Goal: Task Accomplishment & Management: Manage account settings

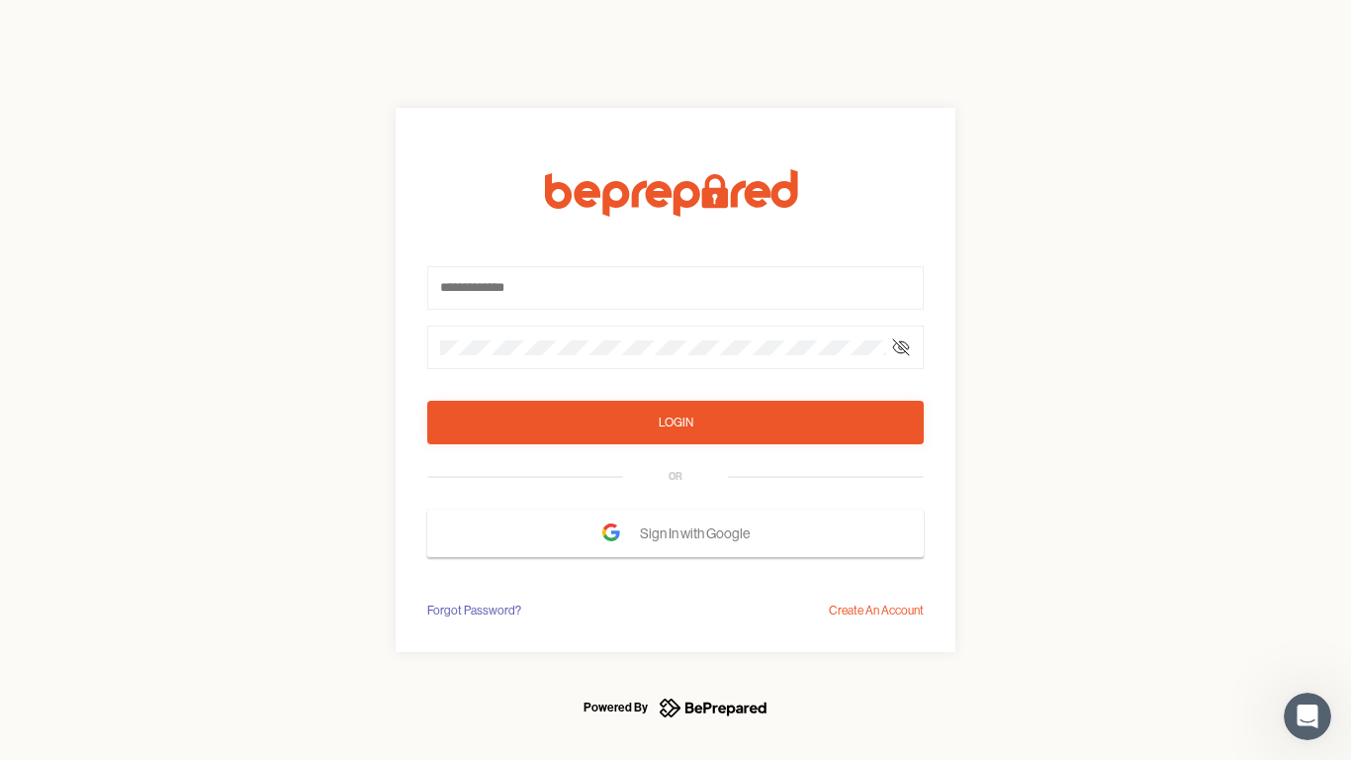
click at [675, 380] on form "Login OR Sign In with Google" at bounding box center [675, 363] width 496 height 388
click at [901, 347] on icon at bounding box center [901, 347] width 16 height 16
click at [675, 422] on div "Login" at bounding box center [676, 422] width 35 height 20
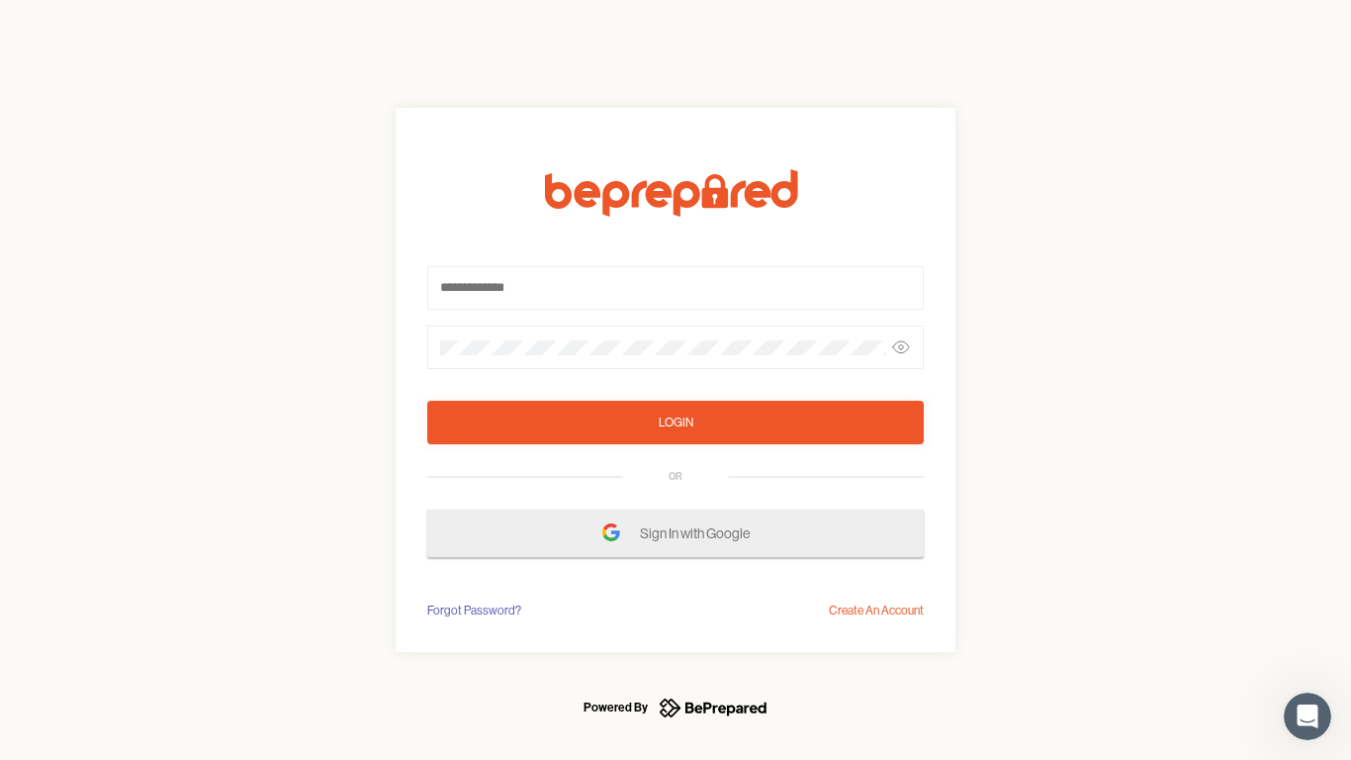
click at [675, 533] on span "Sign In with Google" at bounding box center [700, 533] width 120 height 36
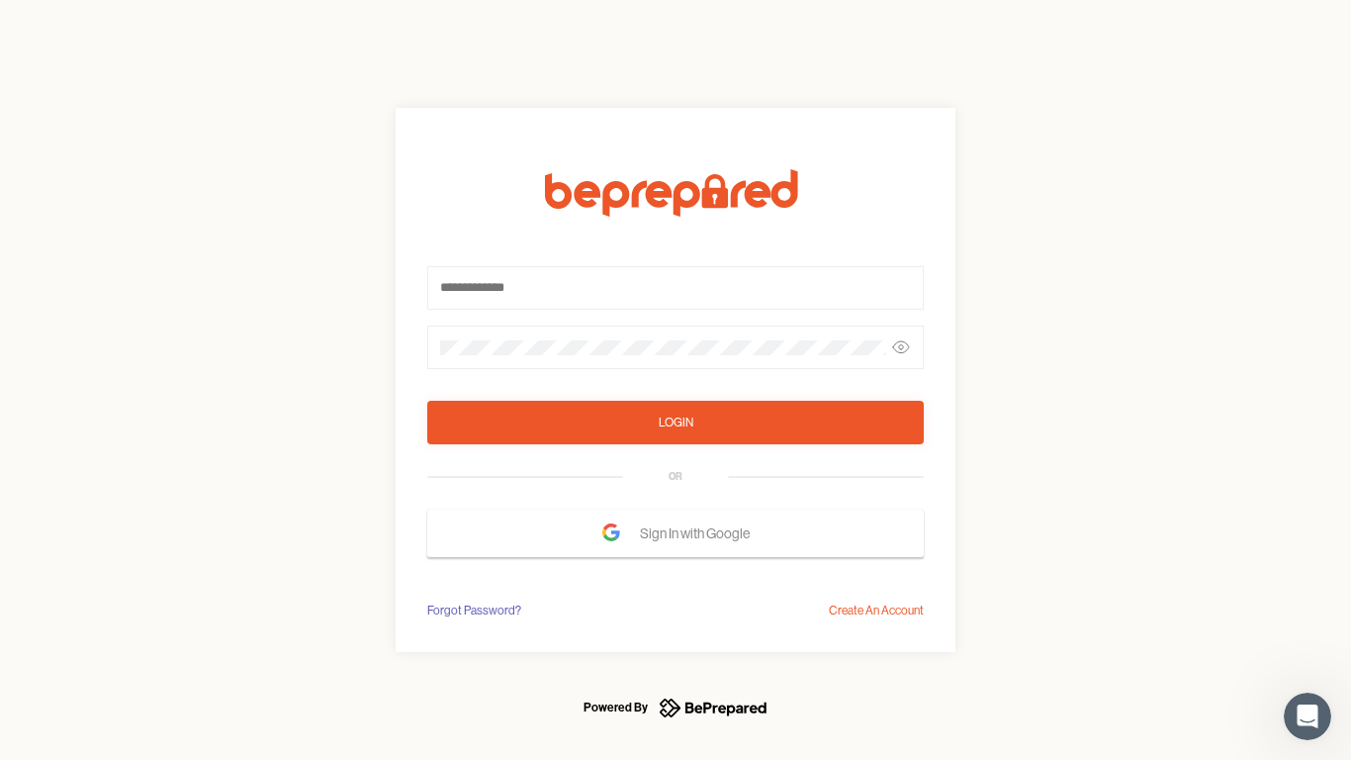
click at [473, 610] on div "Forgot Password?" at bounding box center [474, 610] width 94 height 20
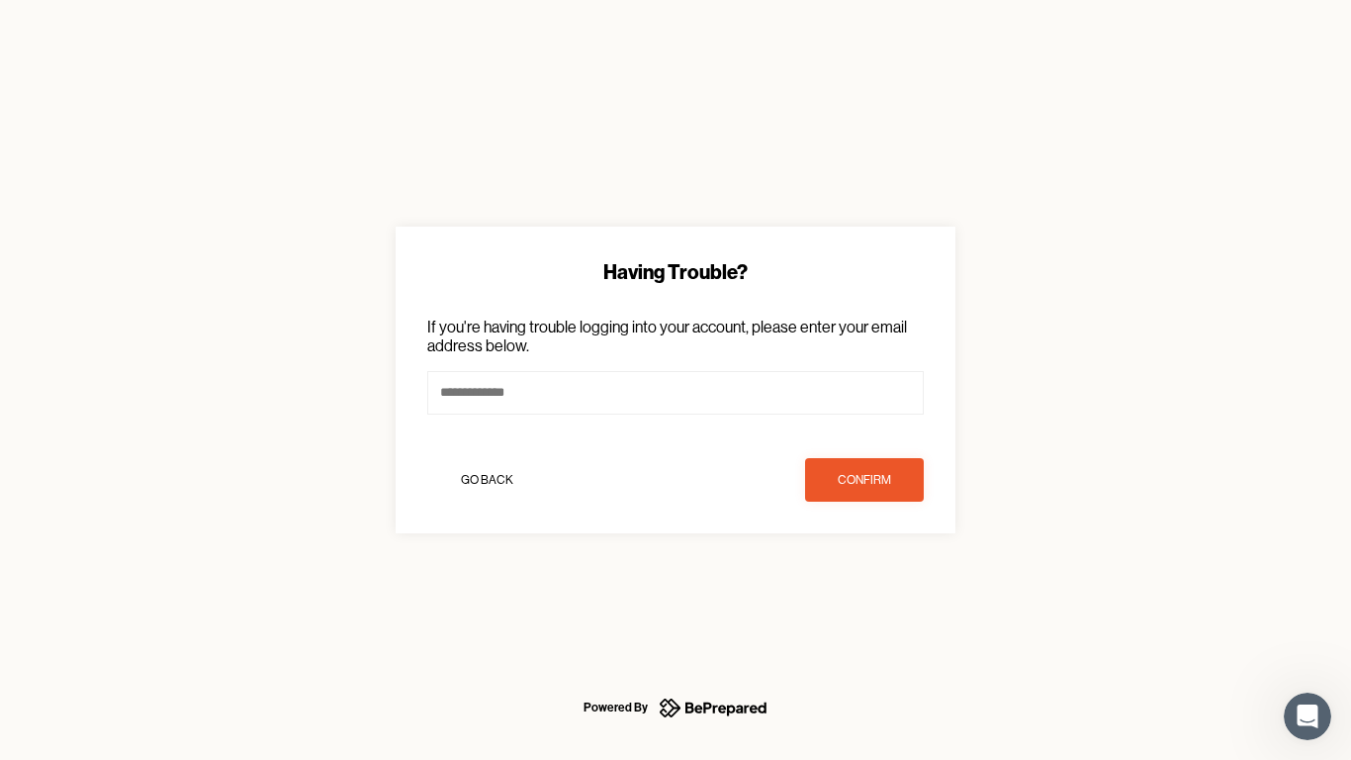
click at [876, 610] on div "Having Trouble? If you're having trouble logging into your account, please ente…" at bounding box center [675, 380] width 1351 height 760
click at [1307, 716] on icon "Open Intercom Messenger" at bounding box center [1308, 716] width 33 height 33
